Goal: Information Seeking & Learning: Learn about a topic

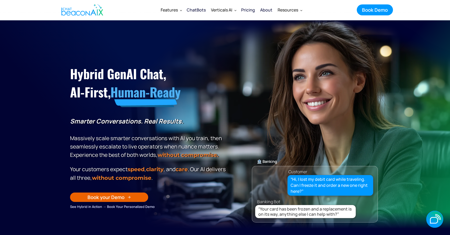
click at [249, 8] on div "Pricing" at bounding box center [248, 9] width 14 height 7
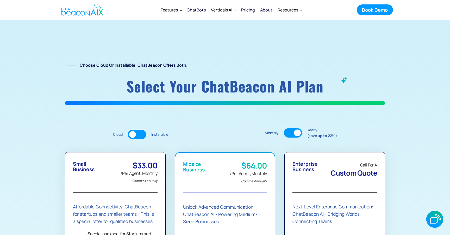
click at [133, 172] on div "/Per Agent, Monthly Commit Annually" at bounding box center [138, 176] width 37 height 15
